Goal: Task Accomplishment & Management: Use online tool/utility

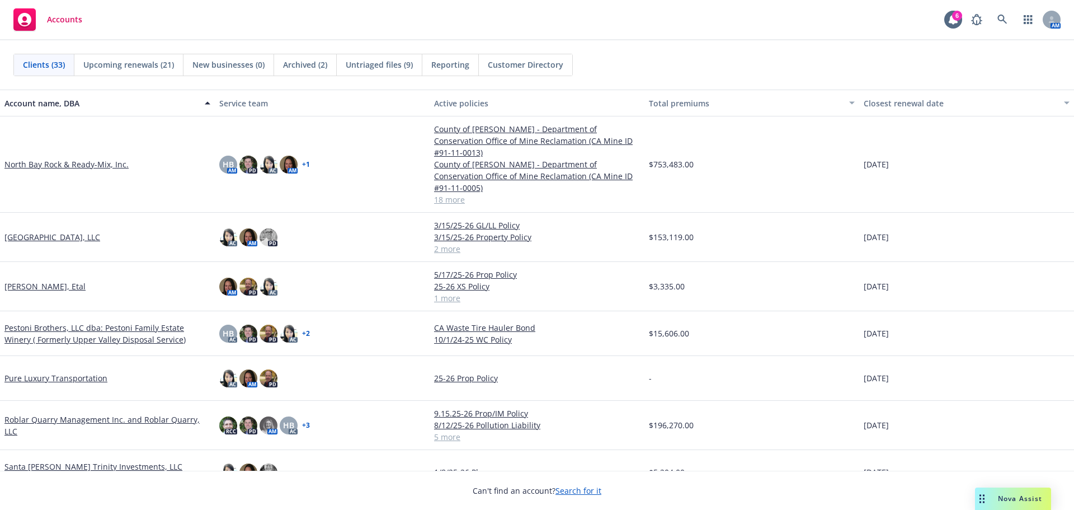
scroll to position [1123, 0]
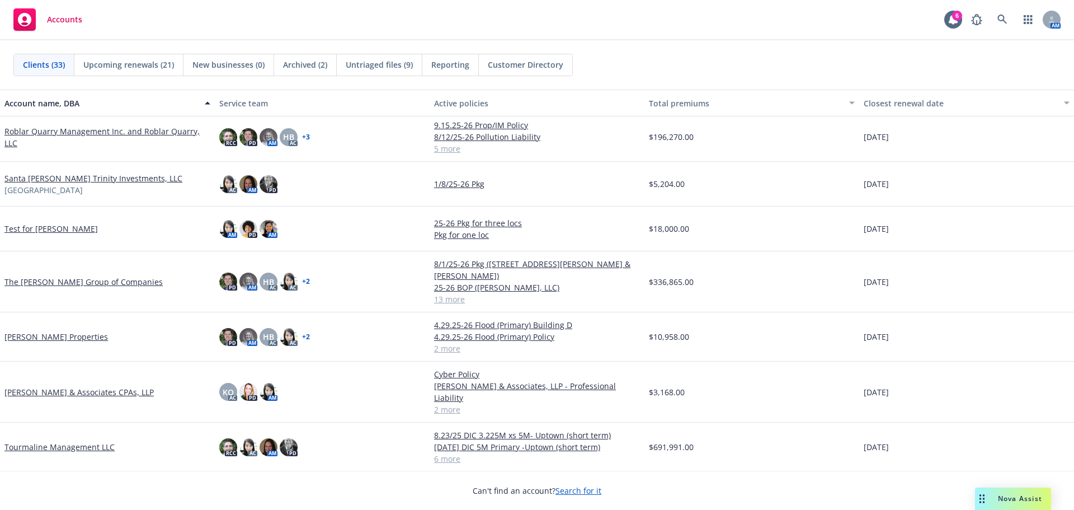
click at [43, 386] on link "[PERSON_NAME] & Associates CPAs, LLP" at bounding box center [78, 392] width 149 height 12
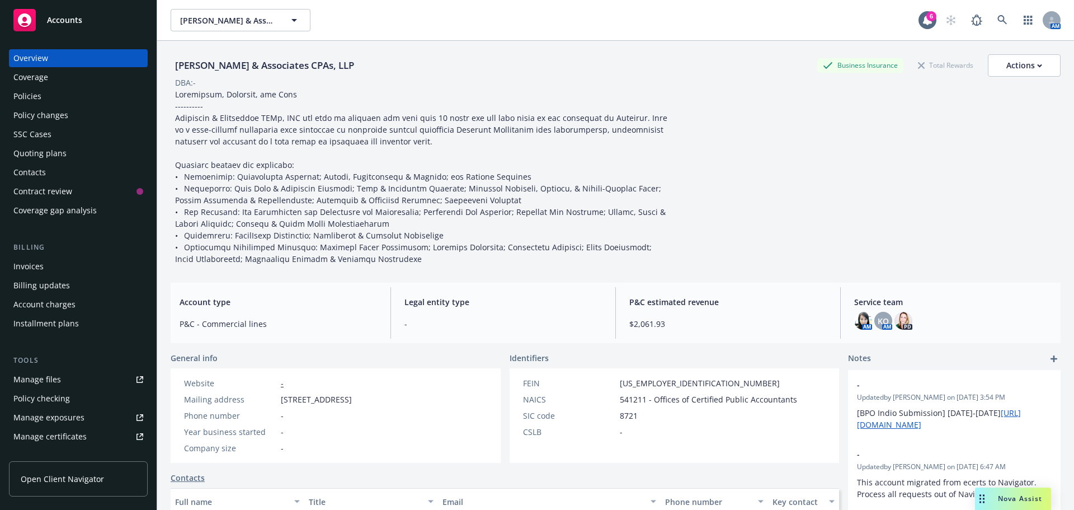
click at [65, 212] on div "Coverage gap analysis" at bounding box center [54, 210] width 83 height 18
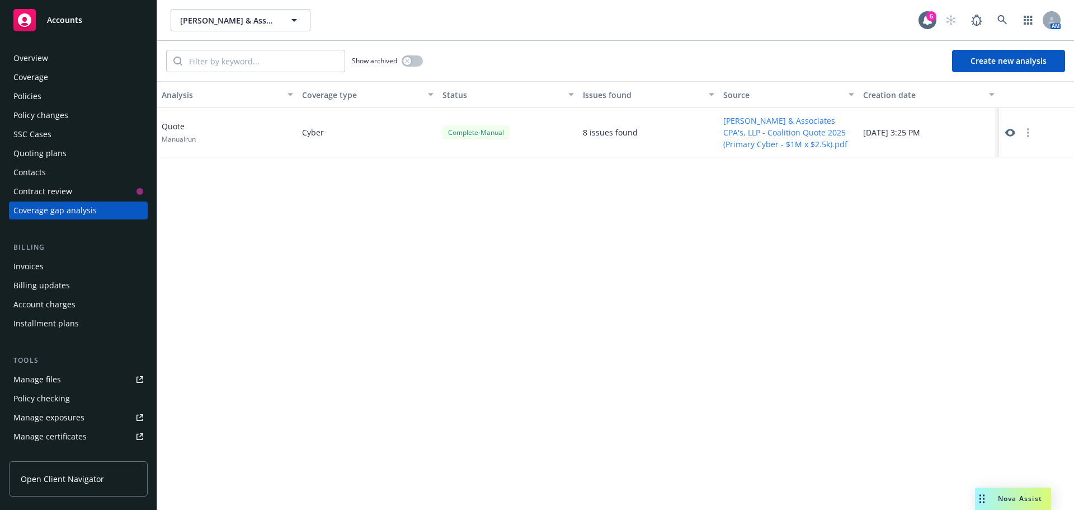
click at [532, 55] on button "Create new analysis" at bounding box center [1008, 61] width 113 height 22
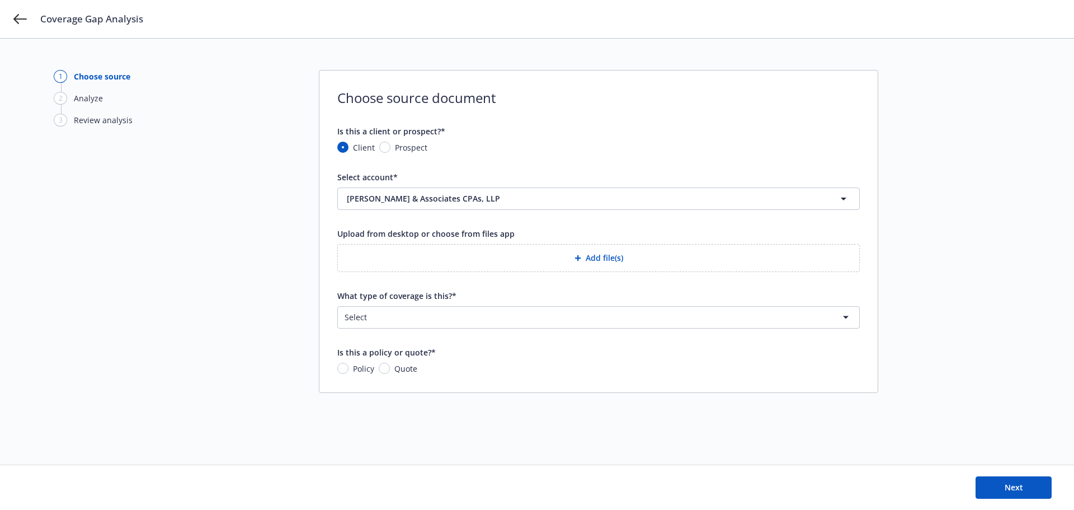
click at [532, 260] on button "Add file(s)" at bounding box center [598, 258] width 523 height 28
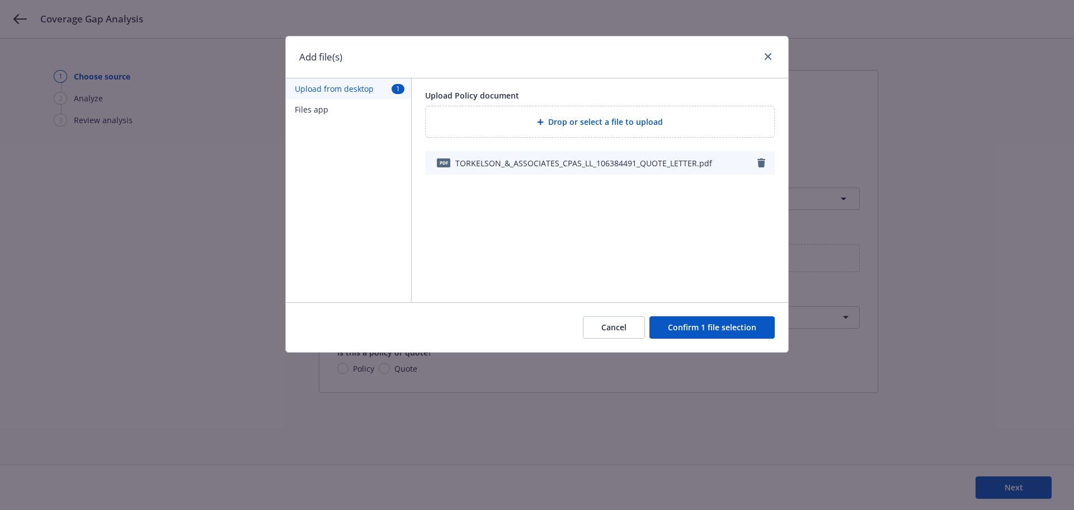
click at [532, 331] on button "Confirm 1 file selection" at bounding box center [712, 327] width 125 height 22
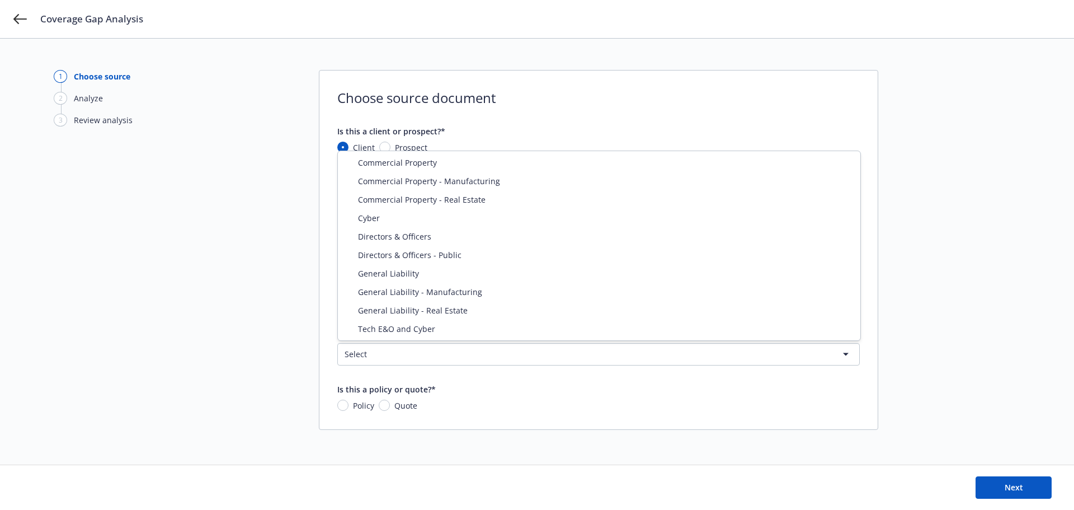
click at [520, 359] on html "Coverage Gap Analysis 1 Choose source 2 Analyze 3 Review analysis Choose source…" at bounding box center [537, 255] width 1074 height 510
click at [532, 182] on html "Coverage Gap Analysis 1 Choose source 2 Analyze 3 Review analysis Choose source…" at bounding box center [537, 255] width 1074 height 510
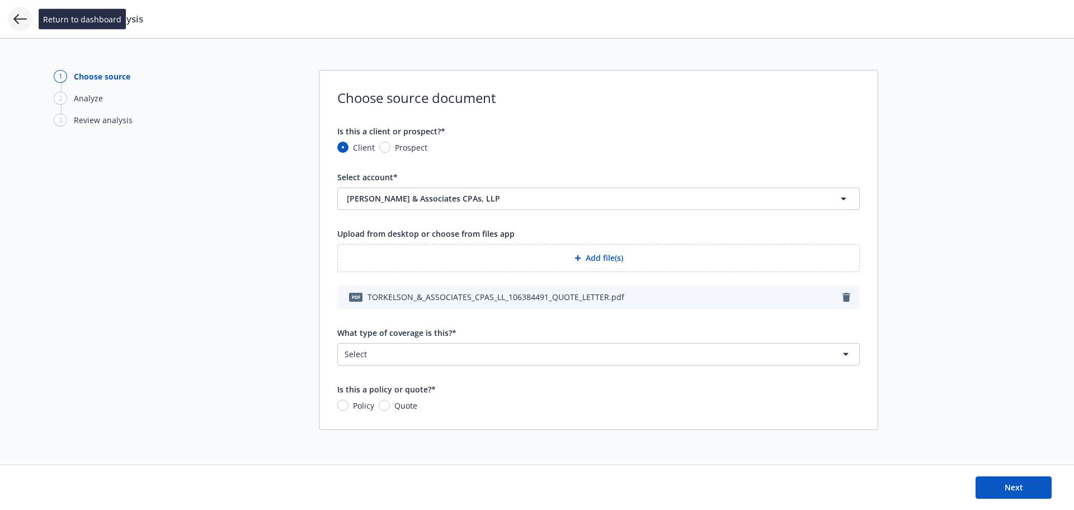
click at [16, 21] on icon at bounding box center [19, 19] width 13 height 10
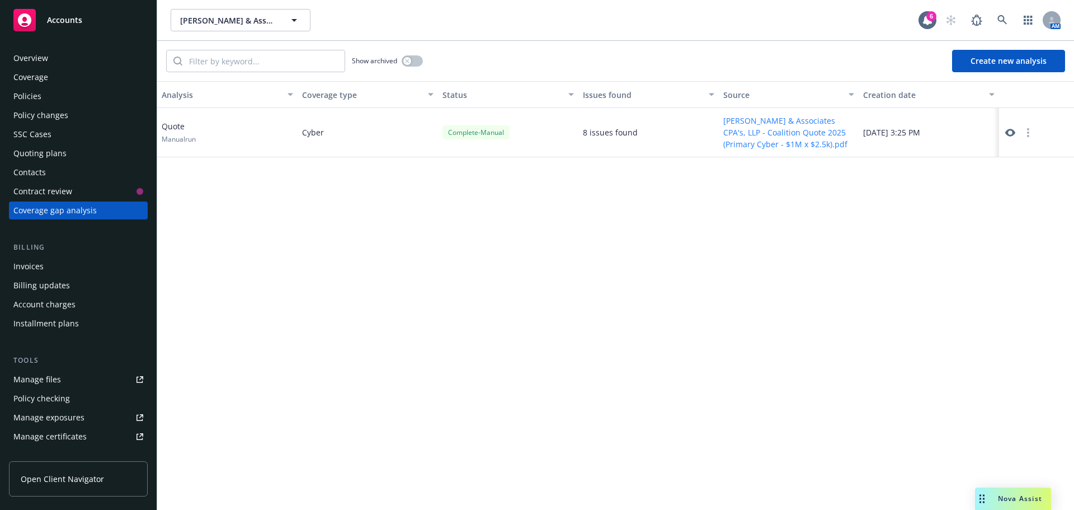
click at [532, 487] on span "Nova Assist" at bounding box center [1020, 499] width 44 height 10
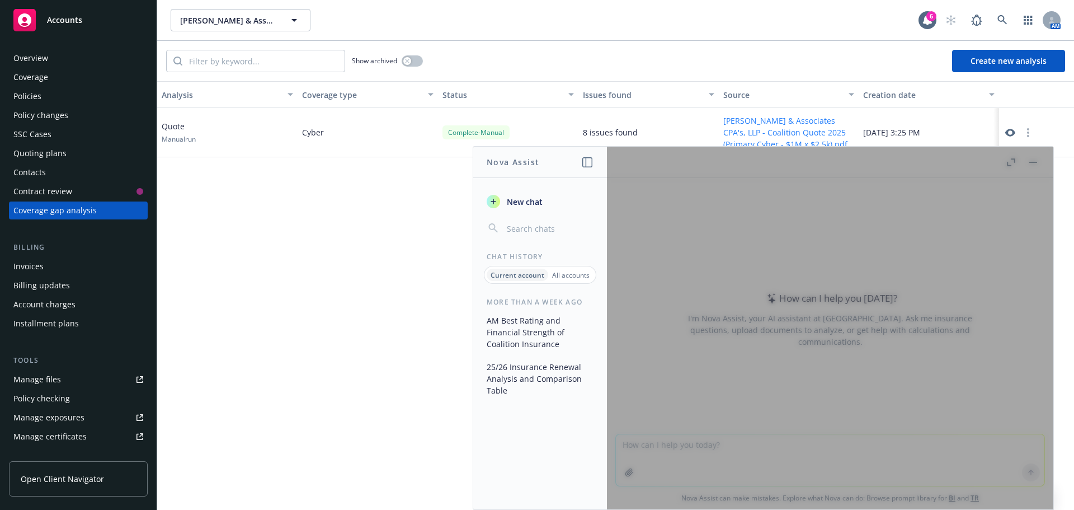
click at [34, 153] on div "Quoting plans" at bounding box center [39, 153] width 53 height 18
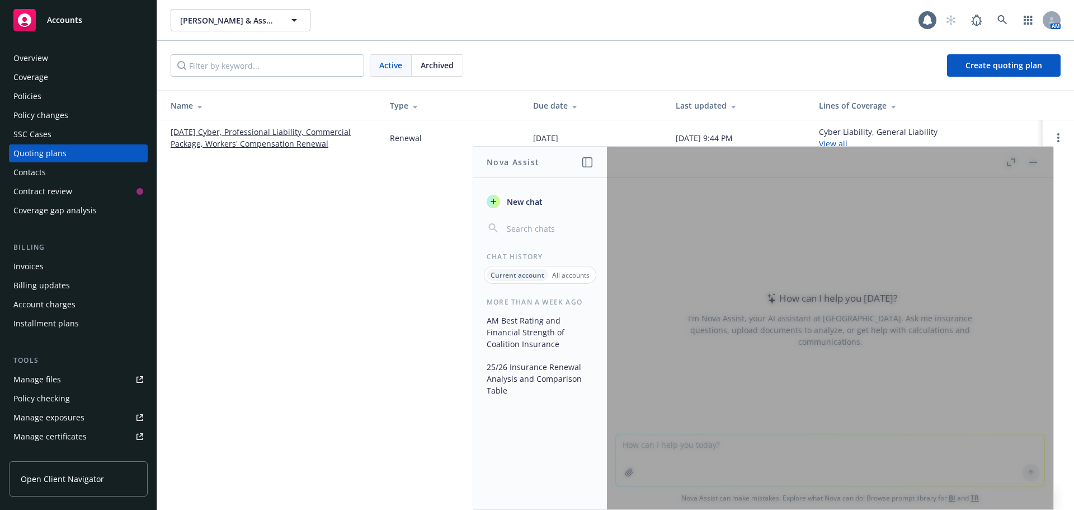
click at [431, 69] on span "Archived" at bounding box center [437, 65] width 33 height 12
click at [298, 136] on link "09/30/24 Cyber, Professional Liability, Workers' Compensation, Commercial Packa…" at bounding box center [271, 138] width 201 height 24
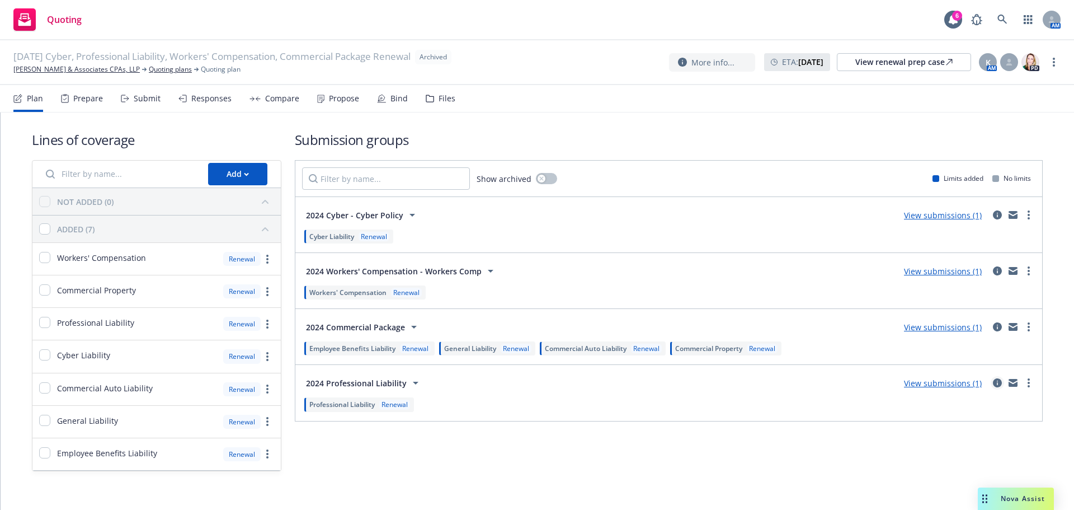
click at [993, 386] on icon "circleInformation" at bounding box center [997, 382] width 9 height 9
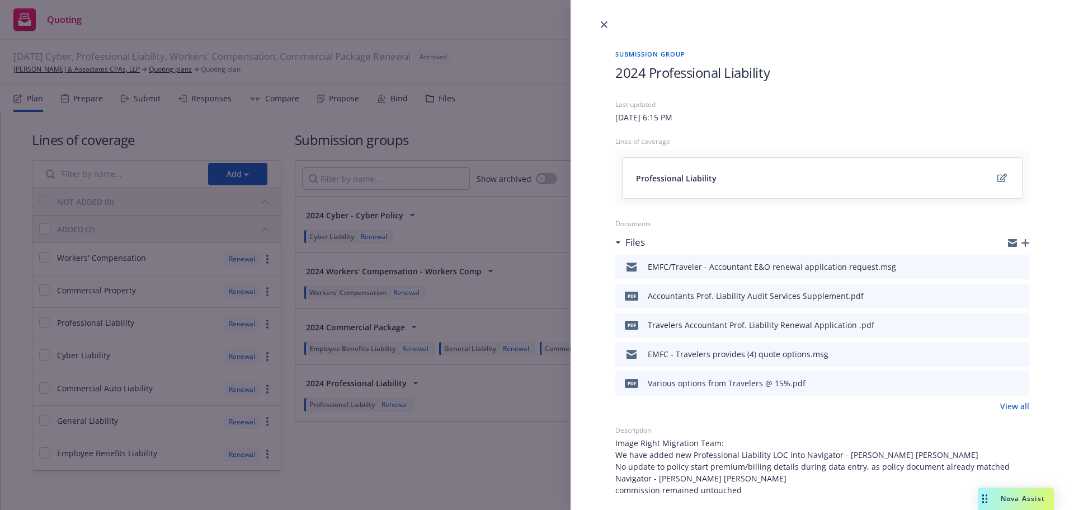
click at [996, 385] on icon "download file" at bounding box center [1000, 382] width 9 height 9
click at [997, 499] on div "Nova Assist" at bounding box center [1023, 499] width 62 height 10
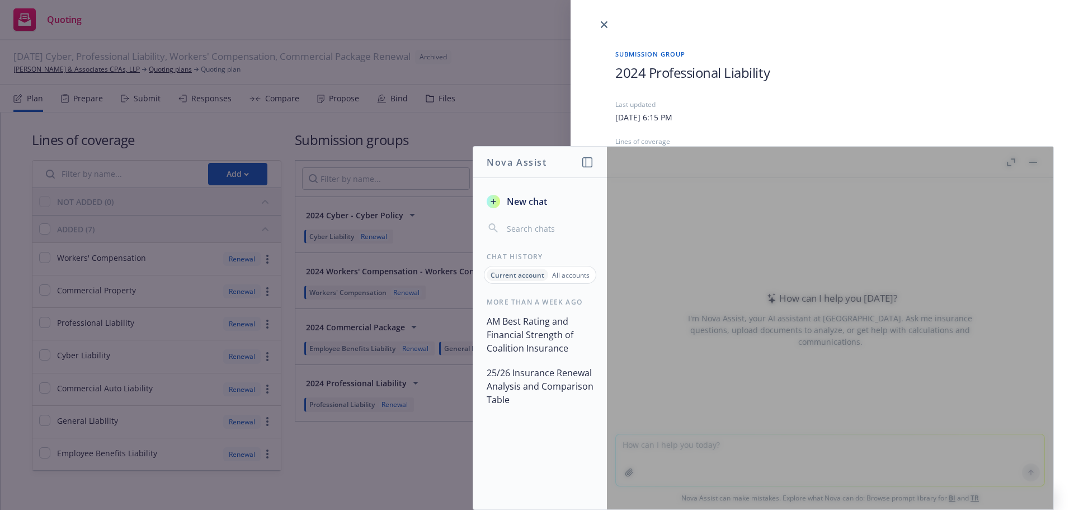
click at [794, 464] on div at bounding box center [830, 328] width 447 height 363
click at [525, 276] on p "Current account" at bounding box center [518, 275] width 54 height 10
drag, startPoint x: 804, startPoint y: 157, endPoint x: 745, endPoint y: 175, distance: 60.7
click at [745, 175] on div at bounding box center [830, 328] width 447 height 363
click at [707, 469] on div at bounding box center [830, 328] width 447 height 363
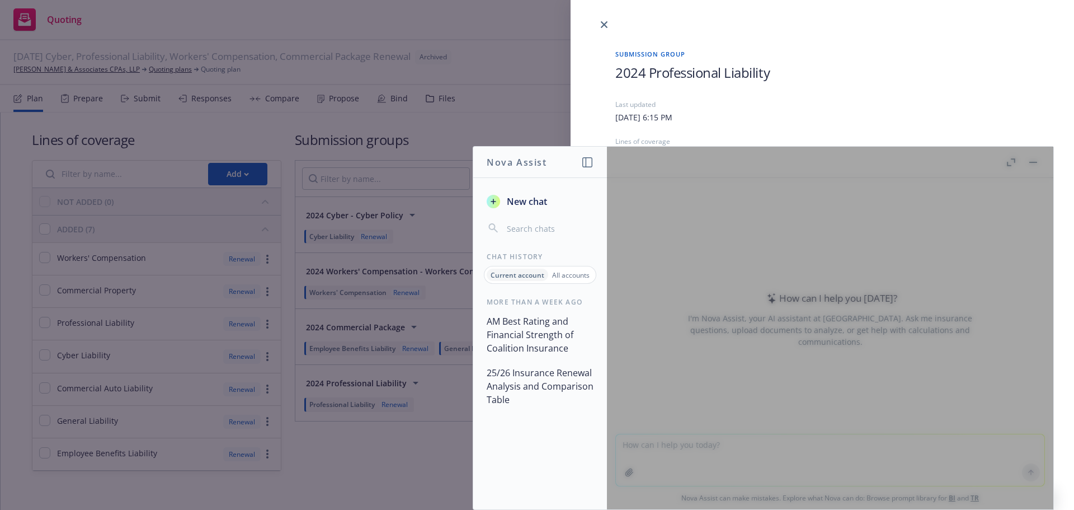
click at [707, 469] on div at bounding box center [830, 328] width 447 height 363
click at [1030, 472] on div at bounding box center [830, 328] width 447 height 363
click at [563, 276] on p "All accounts" at bounding box center [570, 275] width 37 height 10
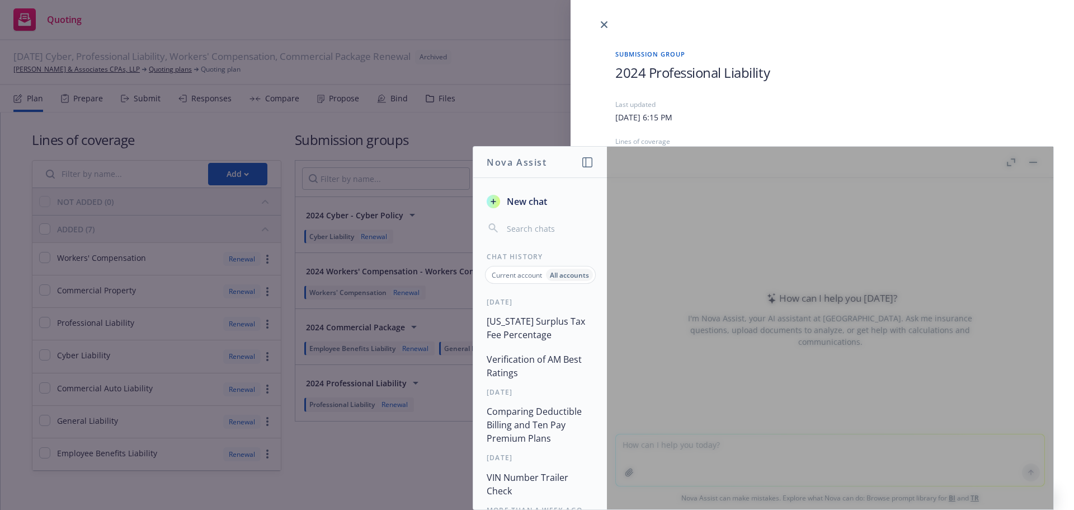
click at [514, 323] on button "Missouri Surplus Tax Fee Percentage" at bounding box center [540, 328] width 116 height 34
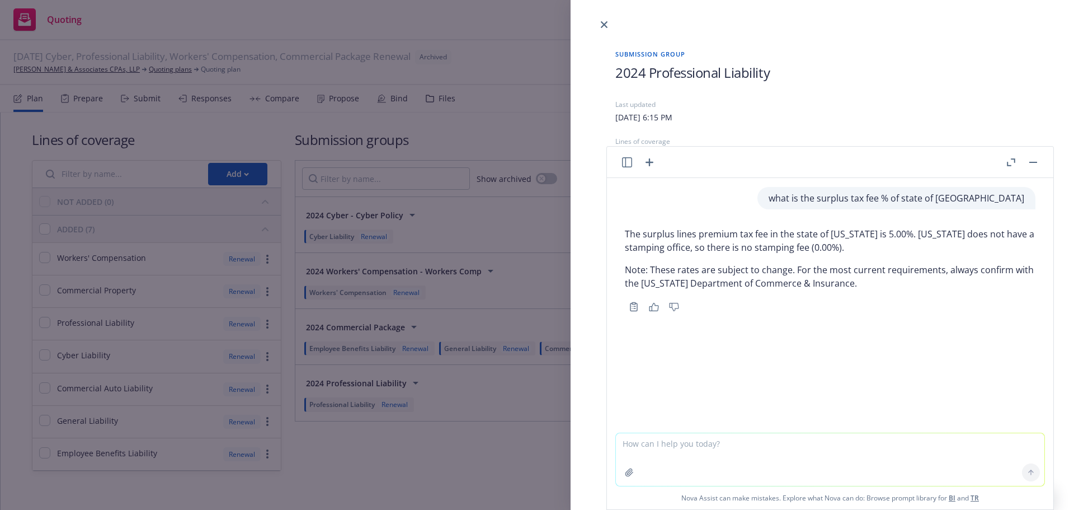
click at [688, 449] on textarea at bounding box center [830, 459] width 429 height 53
type textarea "please compare the two quote side by side and note with changes"
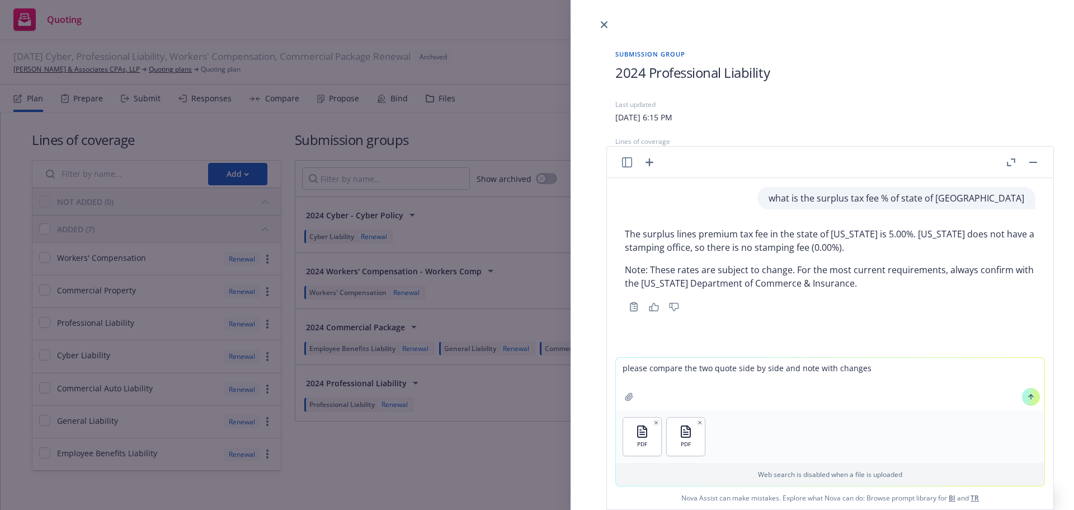
click at [1031, 401] on button at bounding box center [1031, 397] width 18 height 18
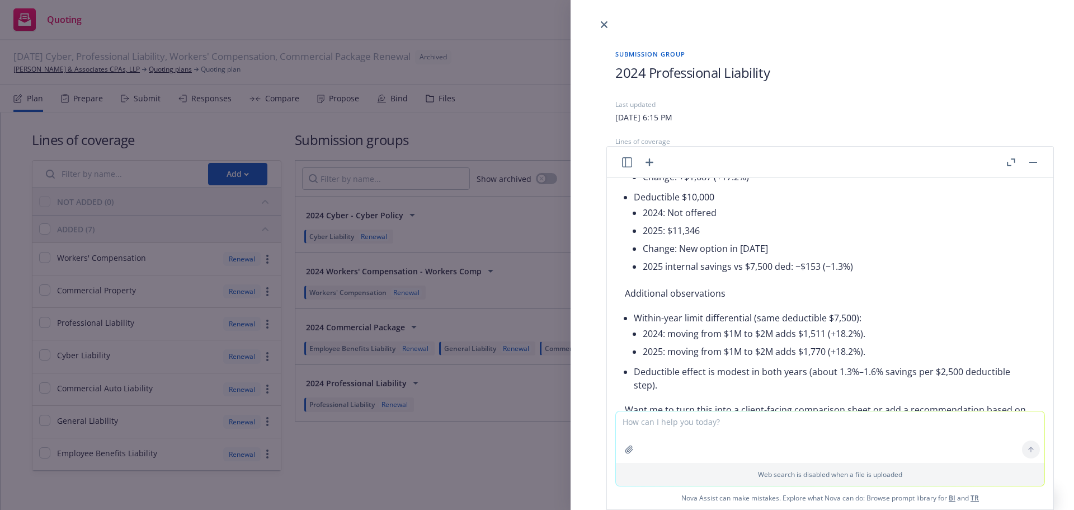
scroll to position [1174, 0]
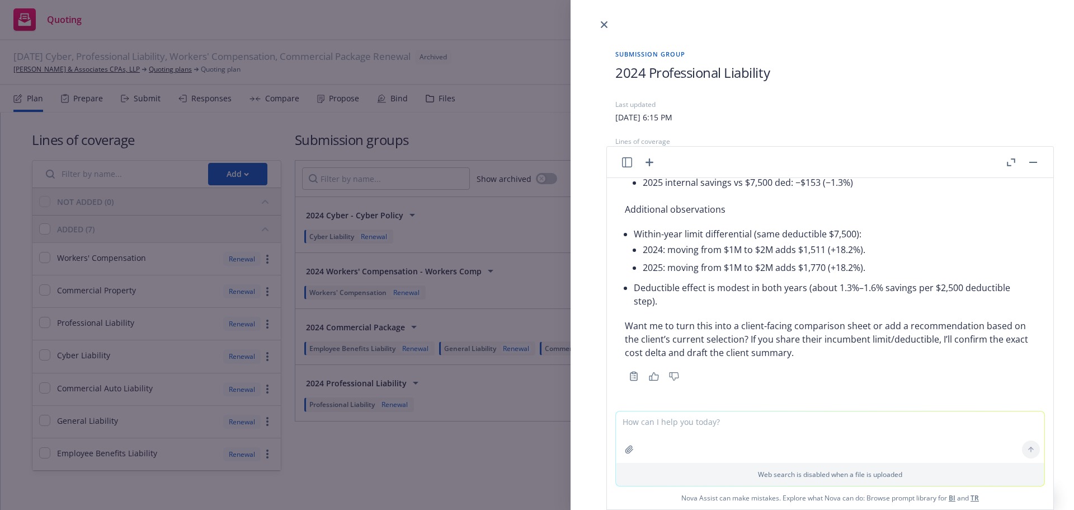
click at [668, 431] on textarea at bounding box center [830, 436] width 429 height 51
type textarea "please create a worksheet"
click at [1028, 454] on button at bounding box center [1031, 449] width 18 height 18
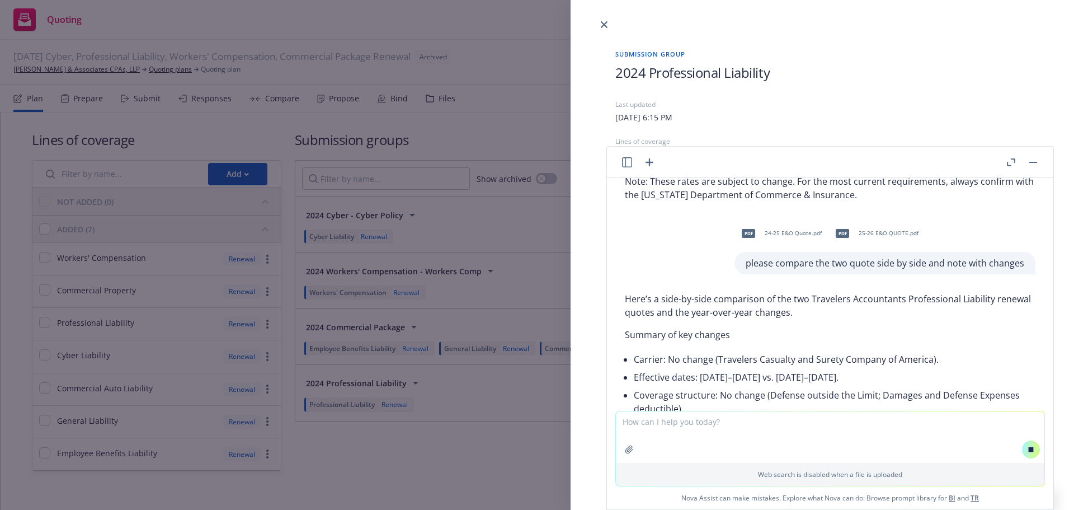
scroll to position [0, 0]
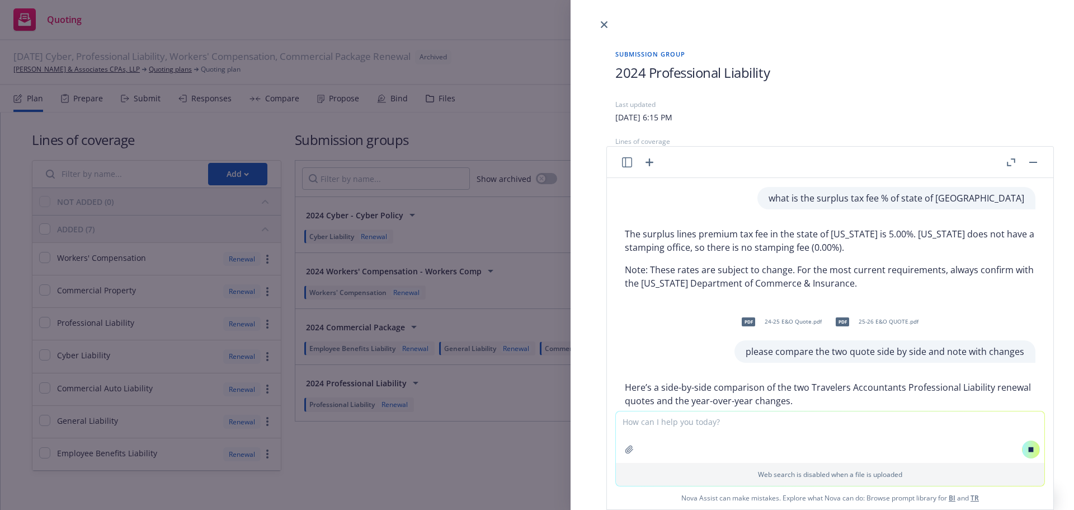
click at [196, 123] on div "Submission group 2024 Professional Liability Last updated Monday, April 8, 2024…" at bounding box center [537, 255] width 1074 height 510
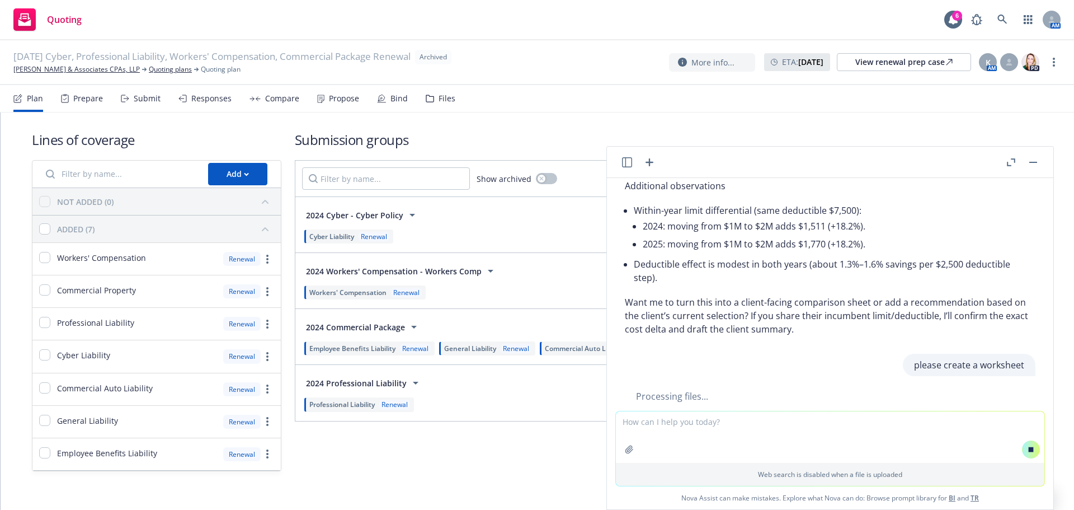
scroll to position [1214, 0]
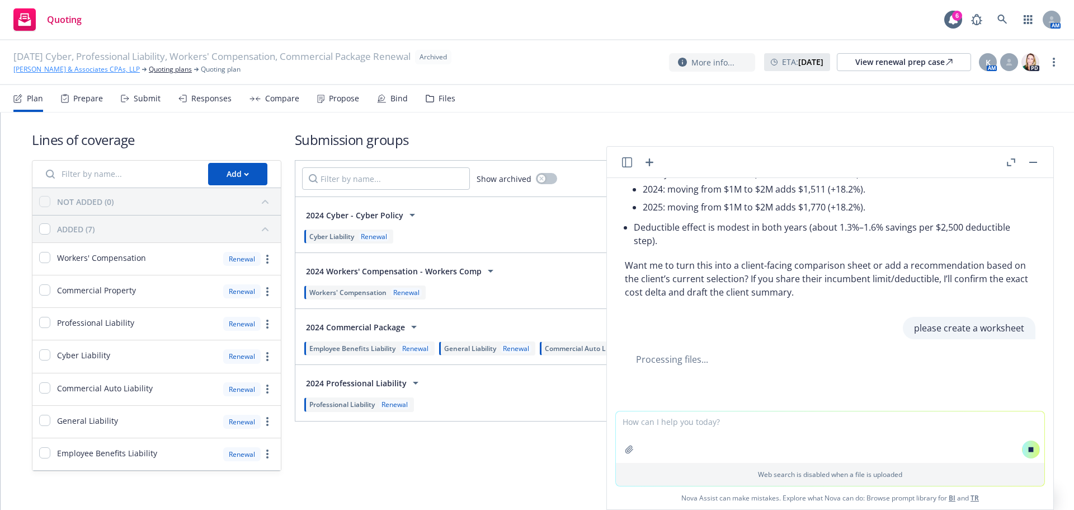
click at [77, 72] on link "[PERSON_NAME] & Associates CPAs, LLP" at bounding box center [76, 69] width 126 height 10
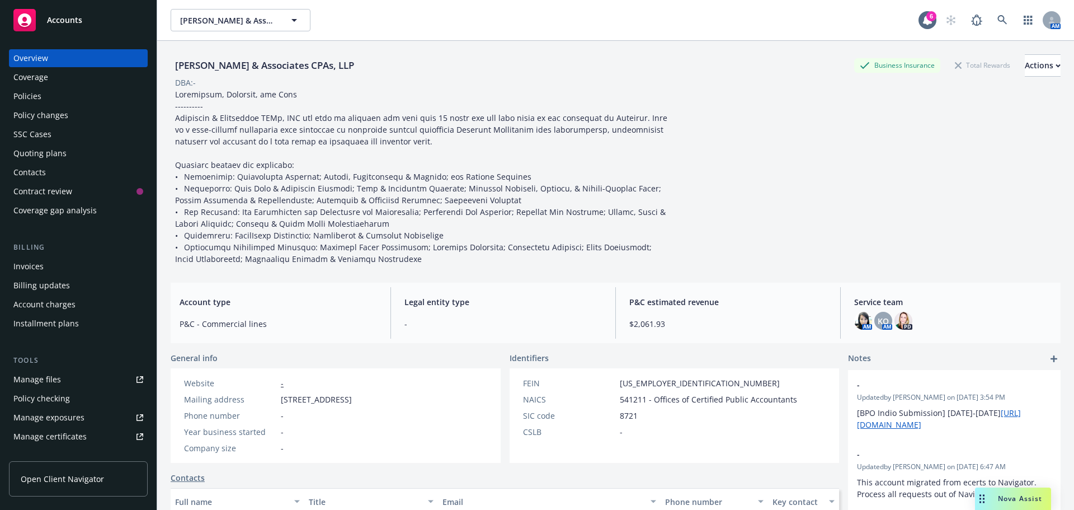
click at [45, 92] on div "Policies" at bounding box center [78, 96] width 130 height 18
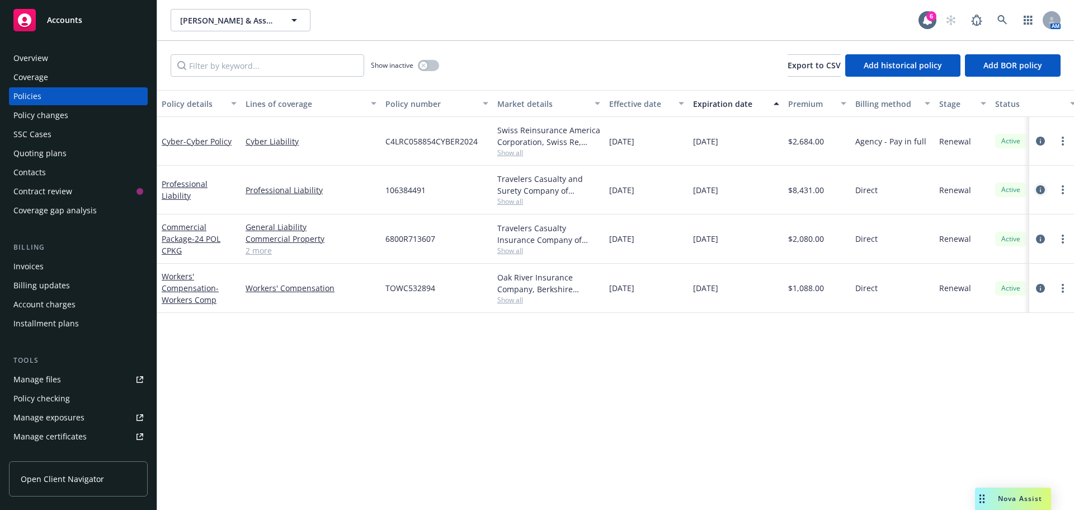
click at [1036, 190] on icon "circleInformation" at bounding box center [1040, 189] width 9 height 9
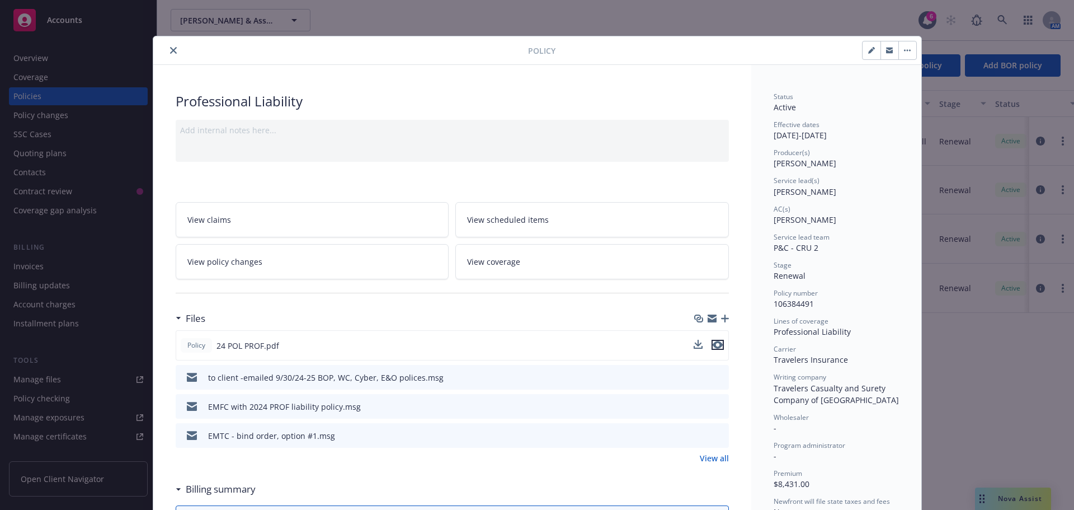
click at [716, 345] on icon "preview file" at bounding box center [718, 345] width 10 height 8
click at [172, 52] on icon "close" at bounding box center [173, 50] width 7 height 7
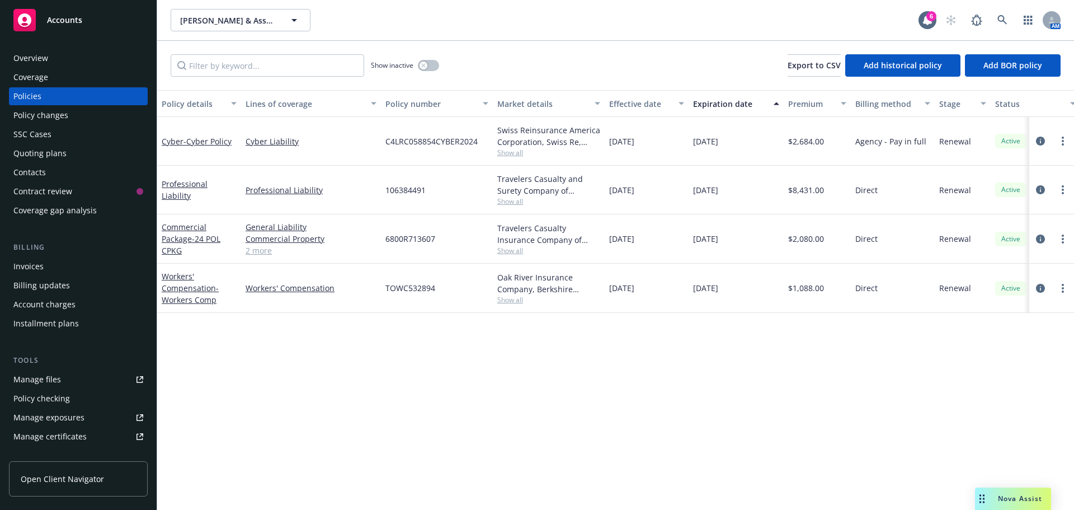
click at [1016, 497] on span "Nova Assist" at bounding box center [1020, 499] width 44 height 10
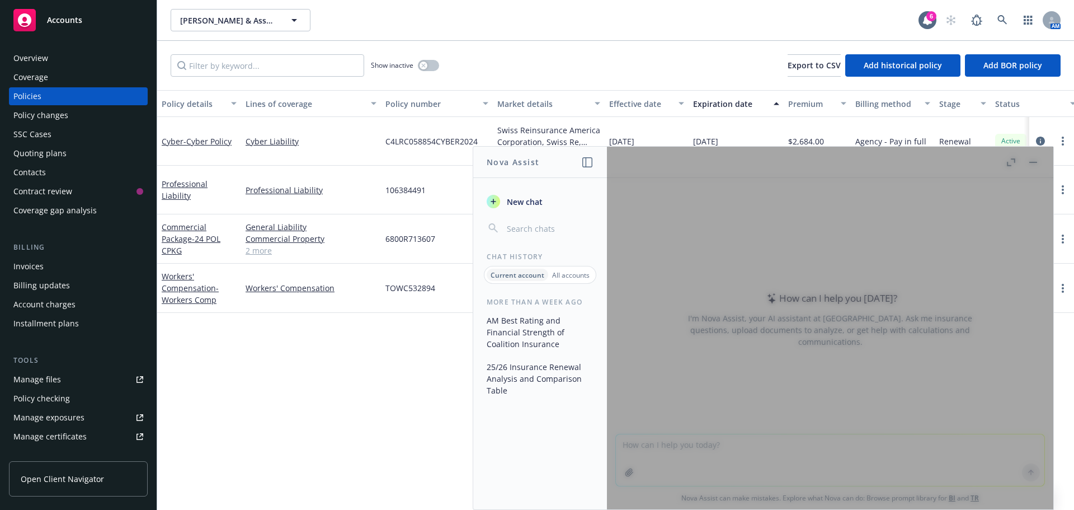
click at [513, 368] on button "25/26 Insurance Renewal Analysis and Comparison Table" at bounding box center [540, 379] width 116 height 42
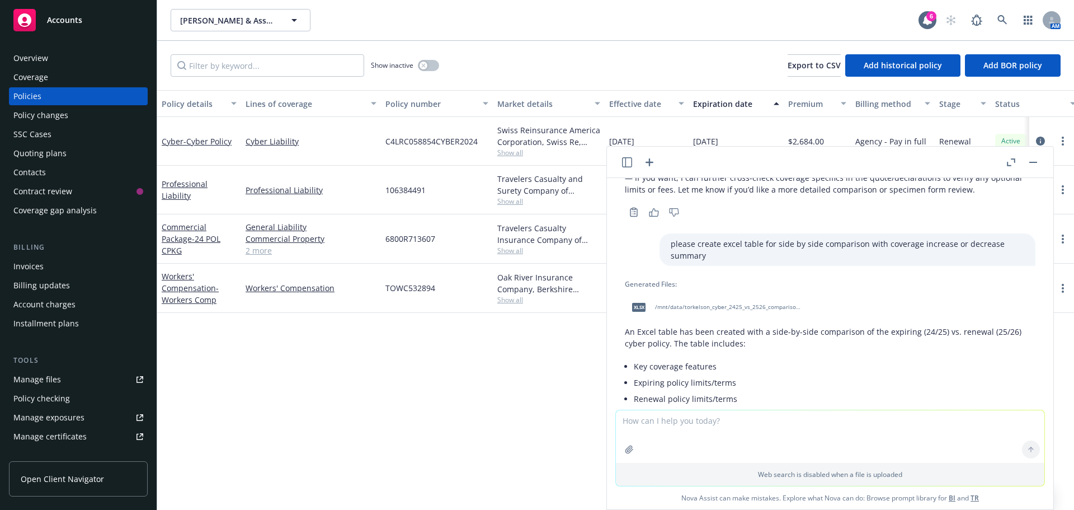
scroll to position [936, 0]
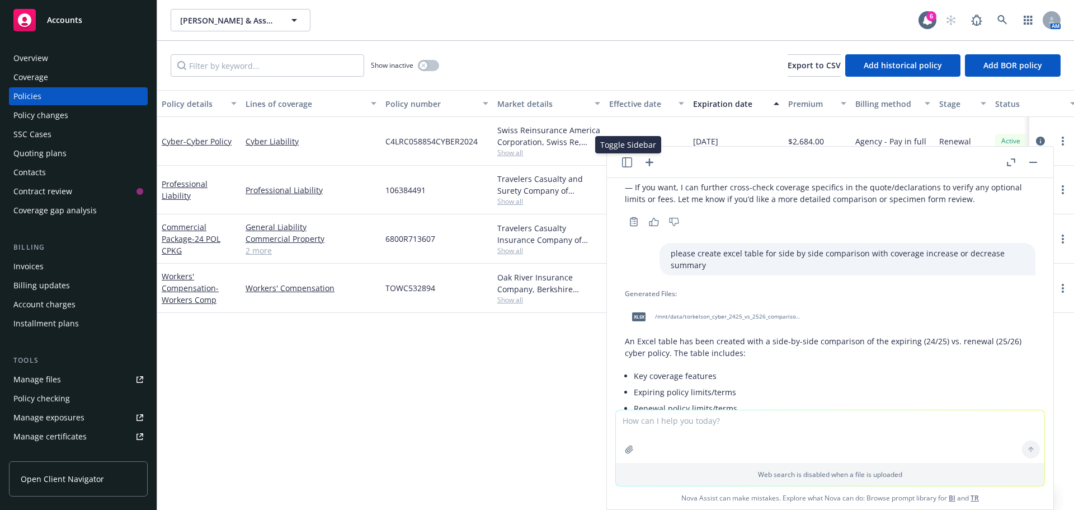
click at [626, 166] on icon "button" at bounding box center [627, 162] width 10 height 10
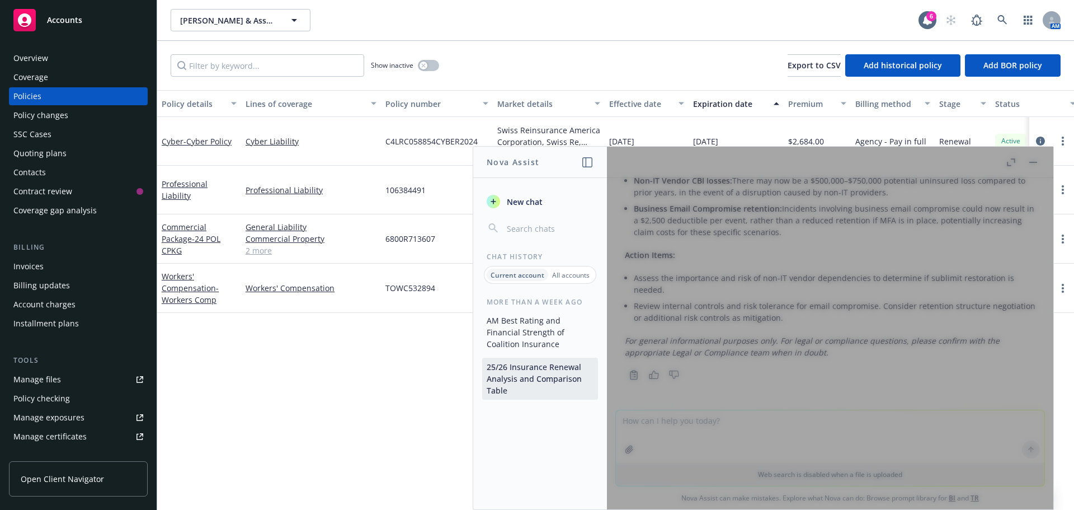
scroll to position [1539, 0]
click at [561, 278] on p "All accounts" at bounding box center [570, 275] width 37 height 10
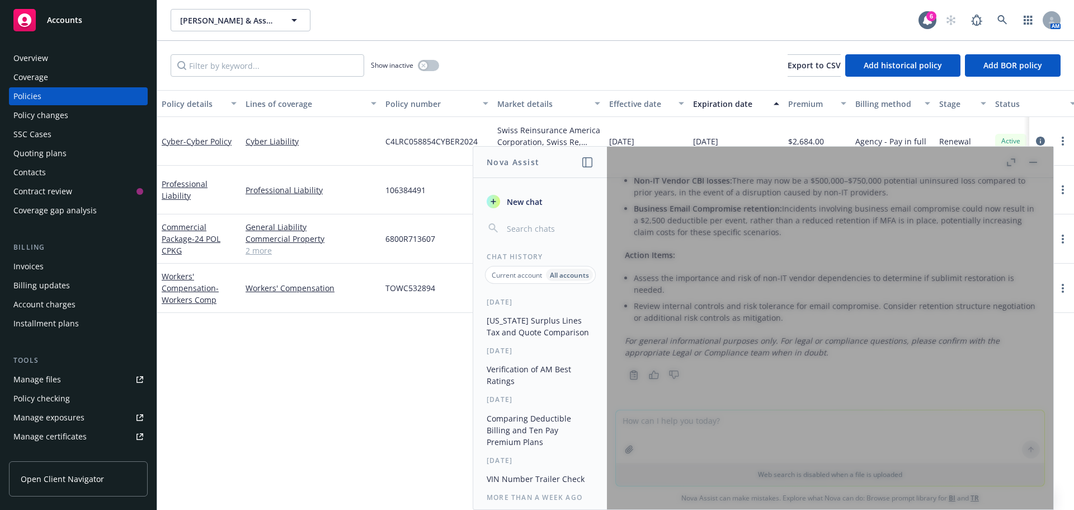
click at [530, 324] on button "[US_STATE] Surplus Lines Tax and Quote Comparison" at bounding box center [540, 326] width 116 height 30
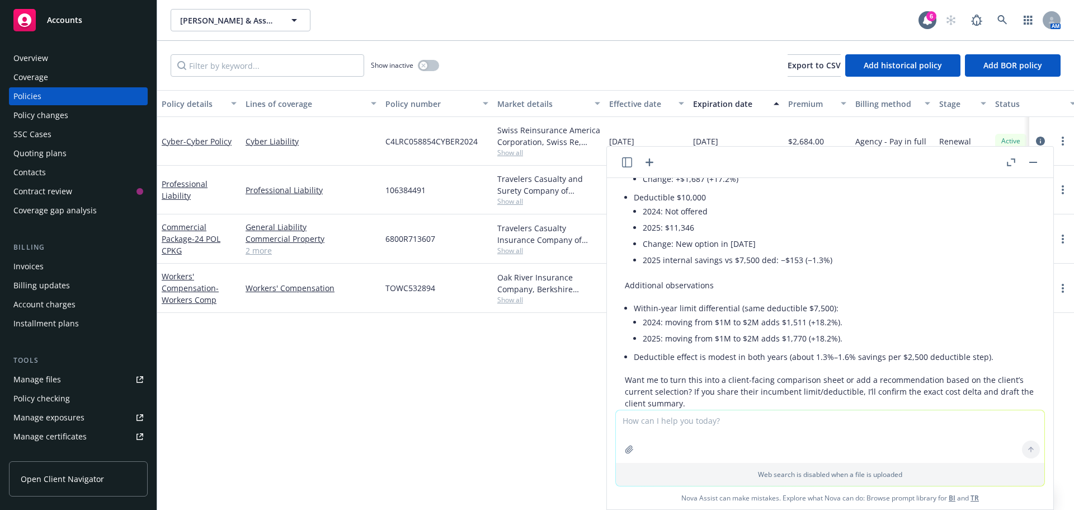
scroll to position [1061, 0]
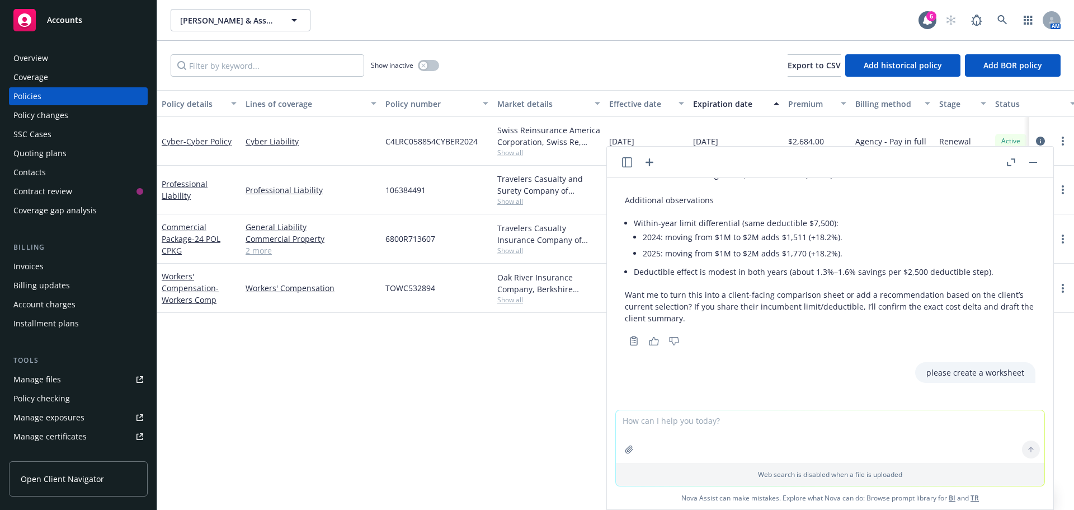
click at [651, 425] on textarea at bounding box center [830, 436] width 429 height 53
drag, startPoint x: 719, startPoint y: 297, endPoint x: 837, endPoint y: 298, distance: 118.1
click at [837, 298] on p "Want me to turn this into a client-facing comparison sheet or add a recommendat…" at bounding box center [830, 306] width 411 height 35
copy p "a client-facing comparison sheet"
click at [706, 426] on textarea "please turn into" at bounding box center [830, 436] width 429 height 53
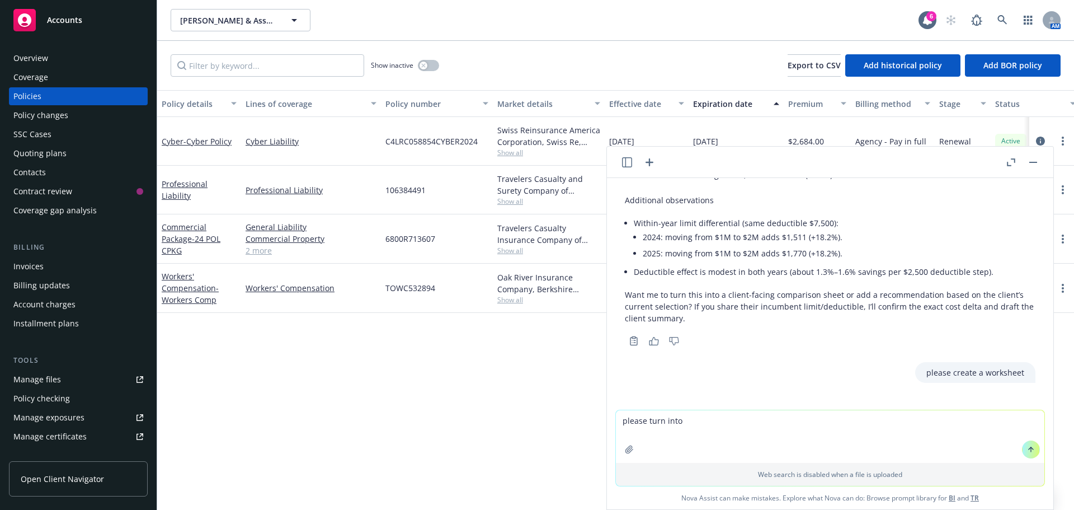
paste textarea "a client-facing comparison sheet"
type textarea "please turn into a client-facing comparison sheet"
click at [1027, 454] on button at bounding box center [1031, 449] width 18 height 18
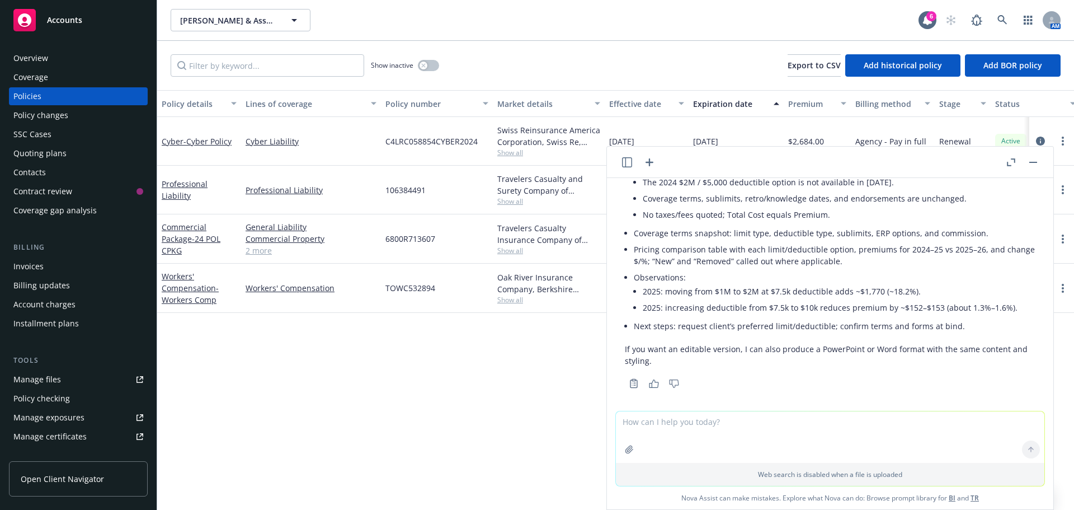
scroll to position [1487, 0]
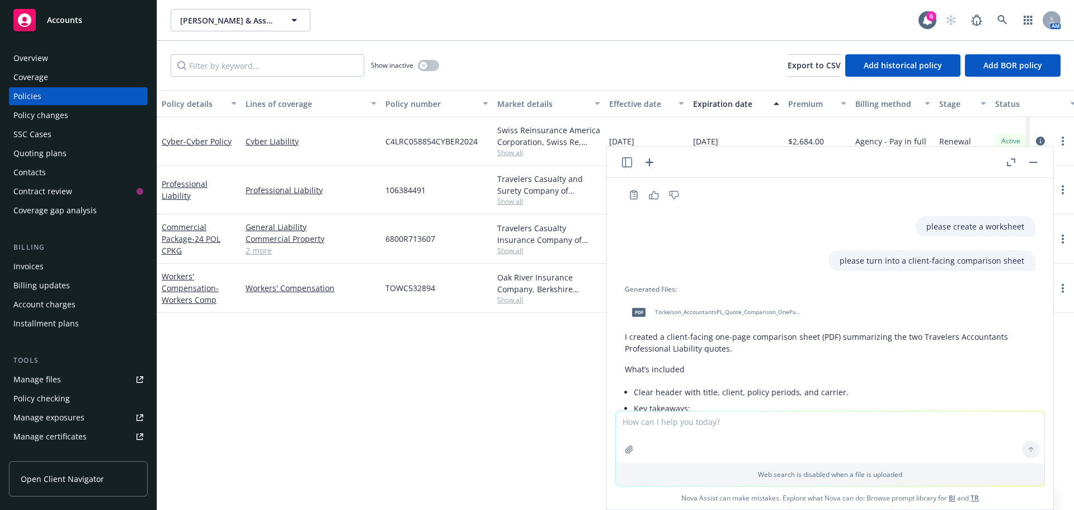
click at [700, 313] on div "Generated Files: pdf Torkelson_AccountantsPL_Quote_Comparison_OnePager.pdf I cr…" at bounding box center [830, 463] width 411 height 359
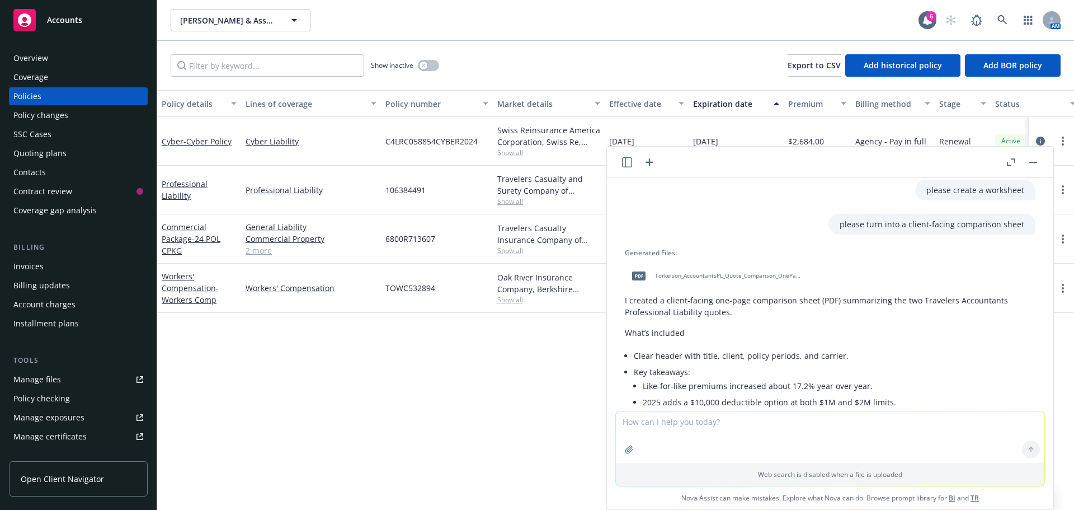
scroll to position [1263, 0]
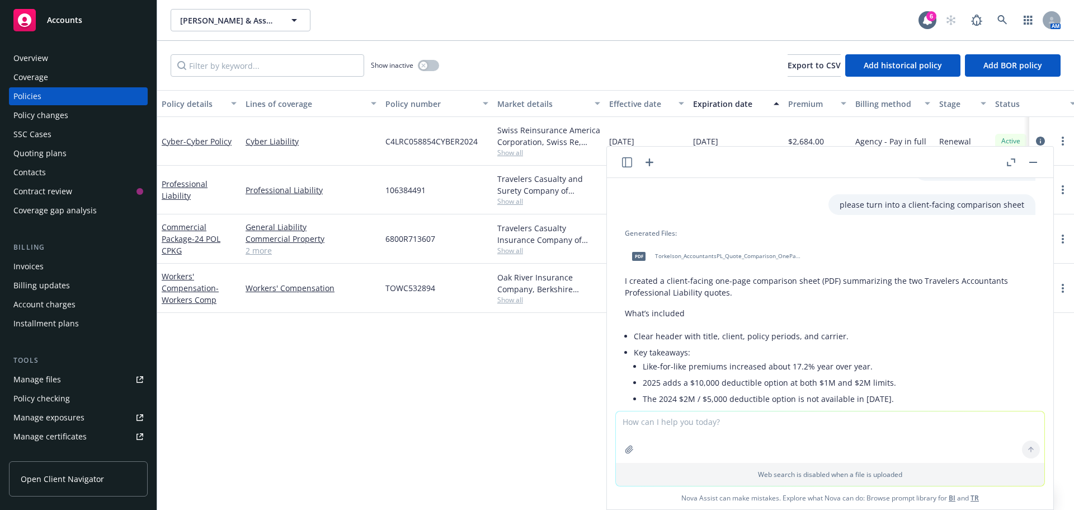
click at [690, 260] on span "Torkelson_AccountantsPL_Quote_Comparison_OnePager.pdf" at bounding box center [728, 255] width 147 height 7
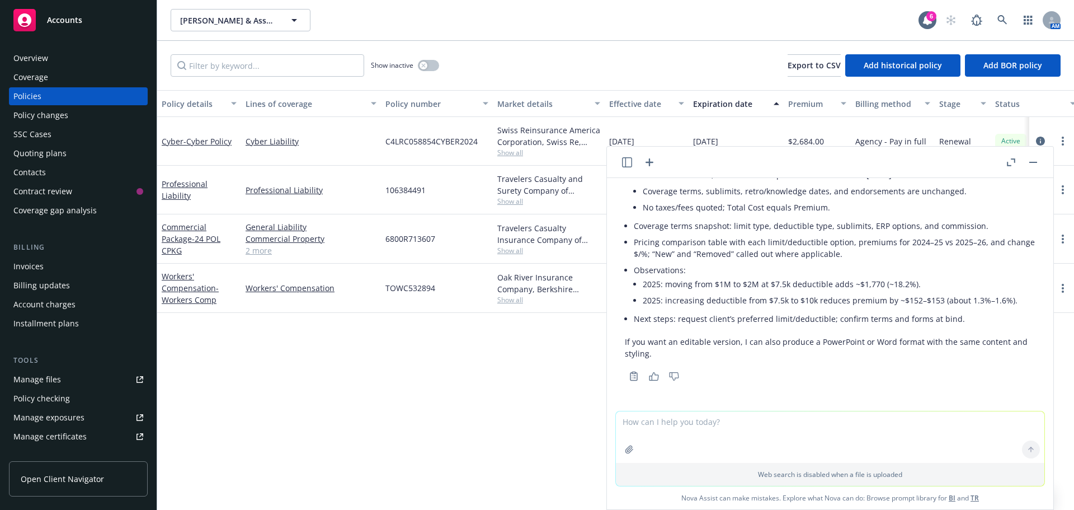
click at [35, 152] on div "Quoting plans" at bounding box center [39, 153] width 53 height 18
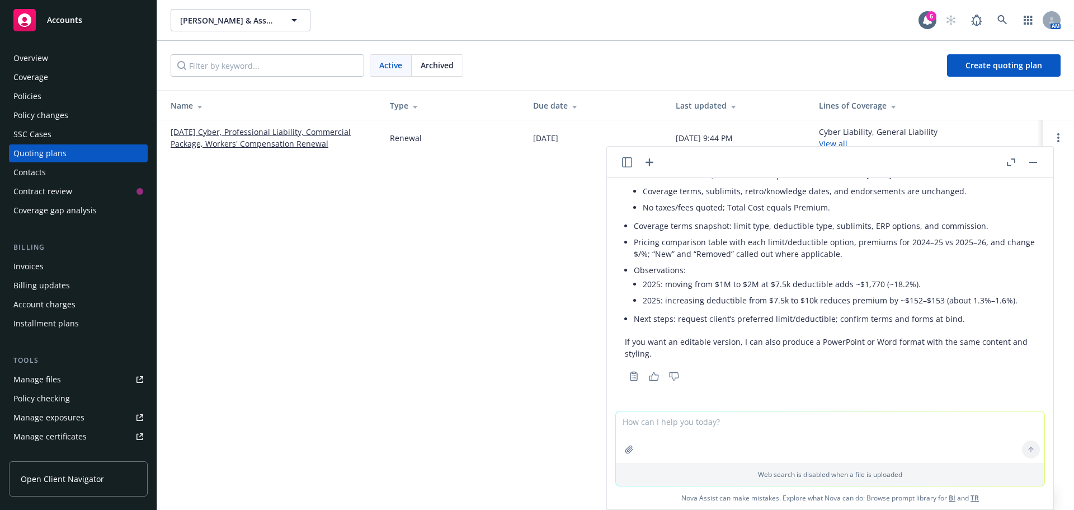
click at [214, 137] on link "[DATE] Cyber, Professional Liability, Commercial Package, Workers' Compensation…" at bounding box center [271, 138] width 201 height 24
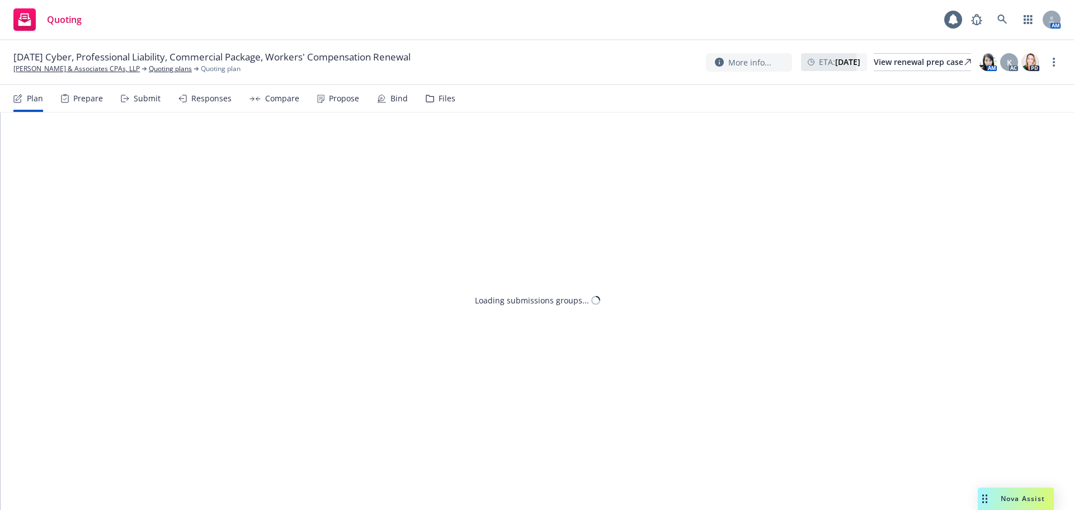
click at [439, 100] on div "Files" at bounding box center [447, 98] width 17 height 9
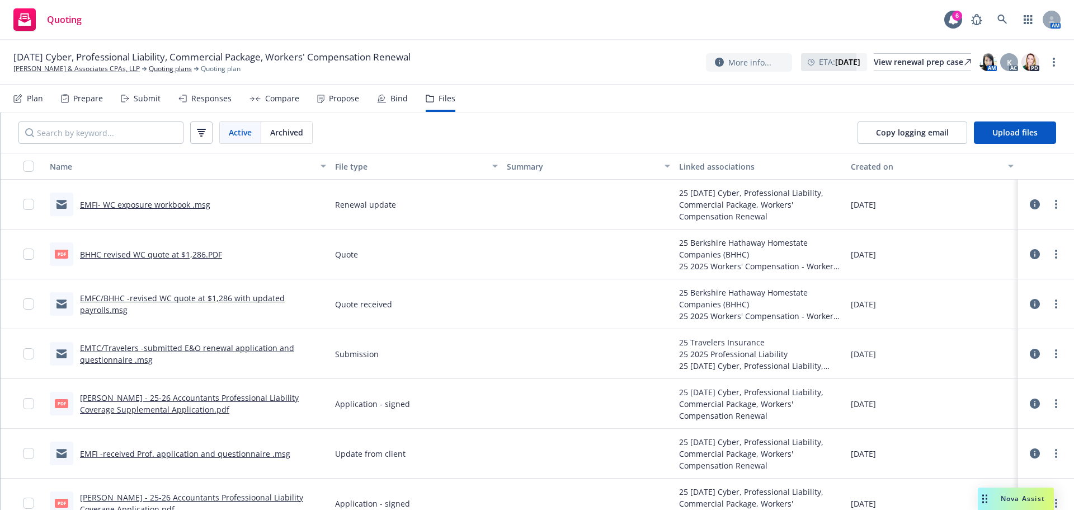
click at [112, 257] on link "BHHC revised WC quote at $1,286.PDF" at bounding box center [151, 254] width 142 height 11
click at [166, 257] on link "BHHC revised WC quote at $1,286.PDF" at bounding box center [151, 254] width 142 height 11
